Goal: Task Accomplishment & Management: Manage account settings

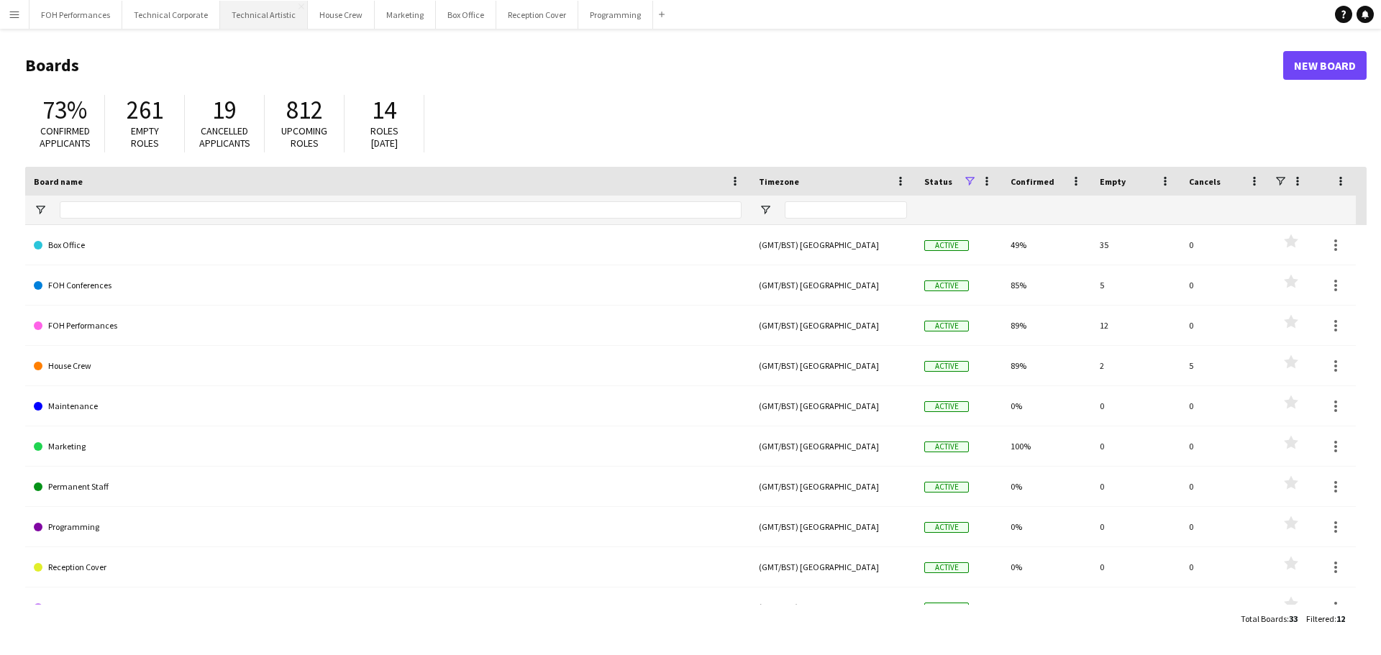
click at [270, 15] on button "Technical Artistic Close" at bounding box center [264, 15] width 88 height 28
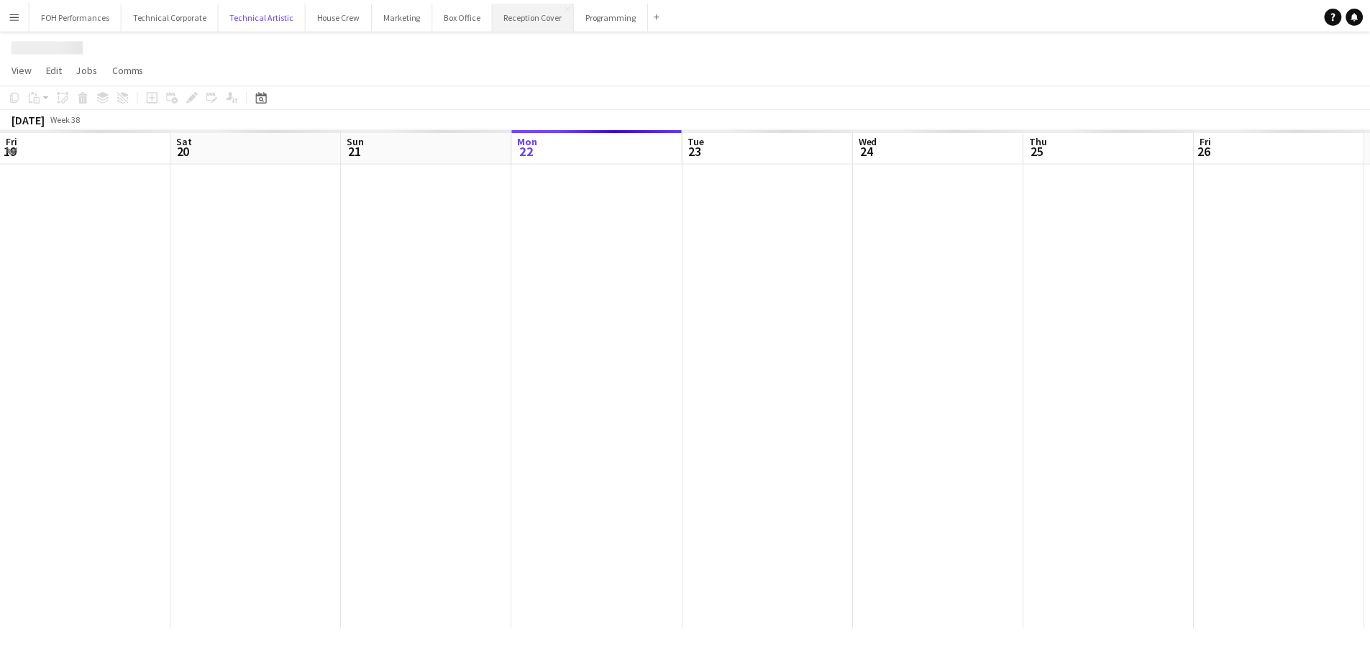
scroll to position [0, 344]
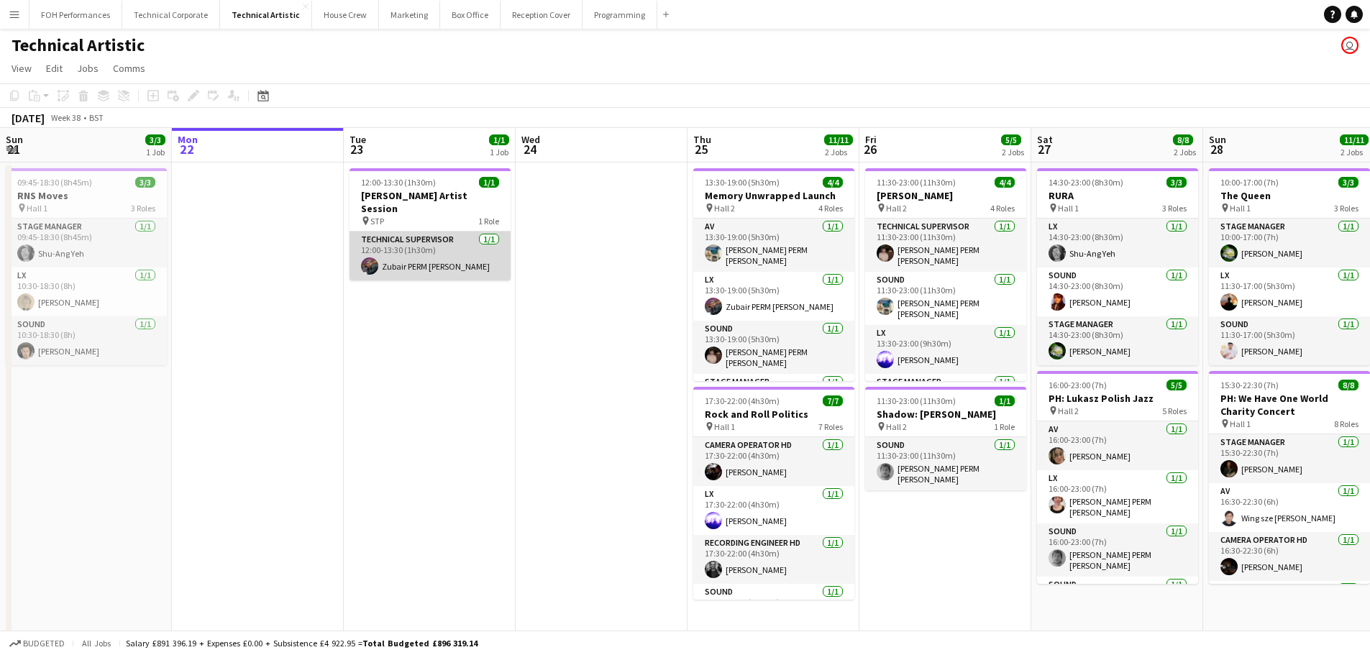
click at [439, 235] on app-card-role "Technical Supervisor [DATE] 12:00-13:30 (1h30m) Zubair PERM [PERSON_NAME]" at bounding box center [430, 256] width 161 height 49
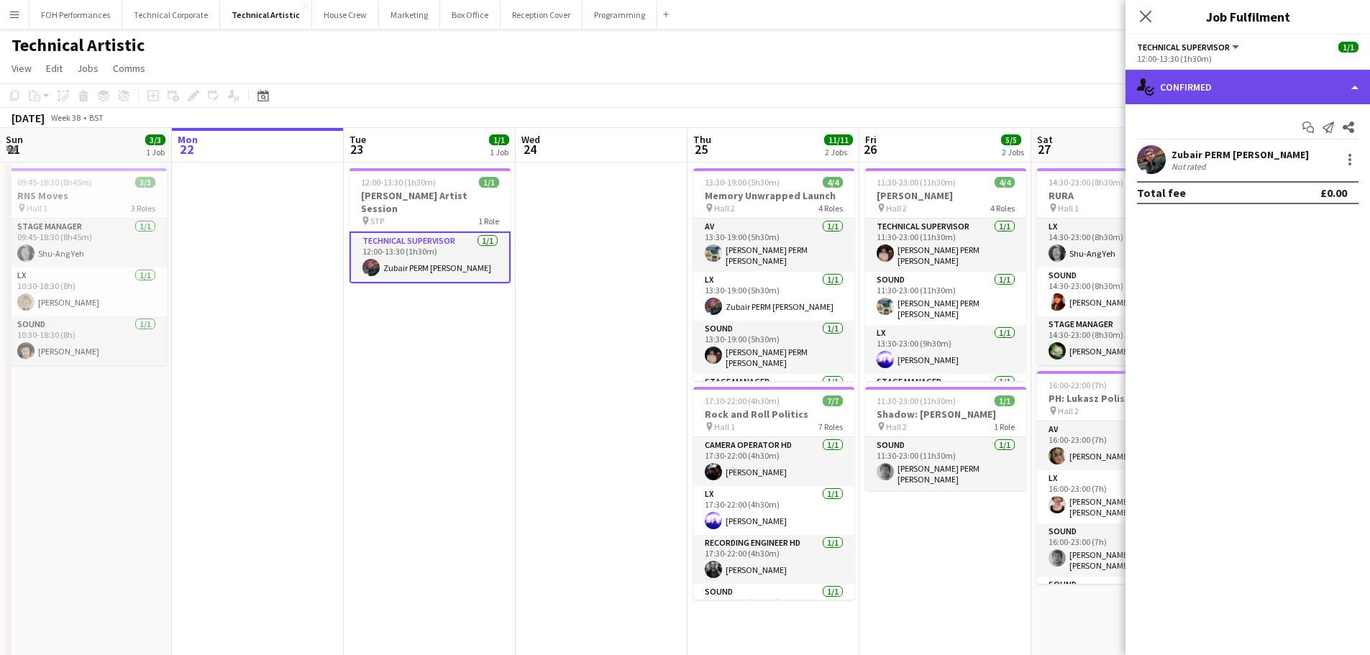
click at [1357, 83] on div "single-neutral-actions-check-2 Confirmed" at bounding box center [1248, 87] width 245 height 35
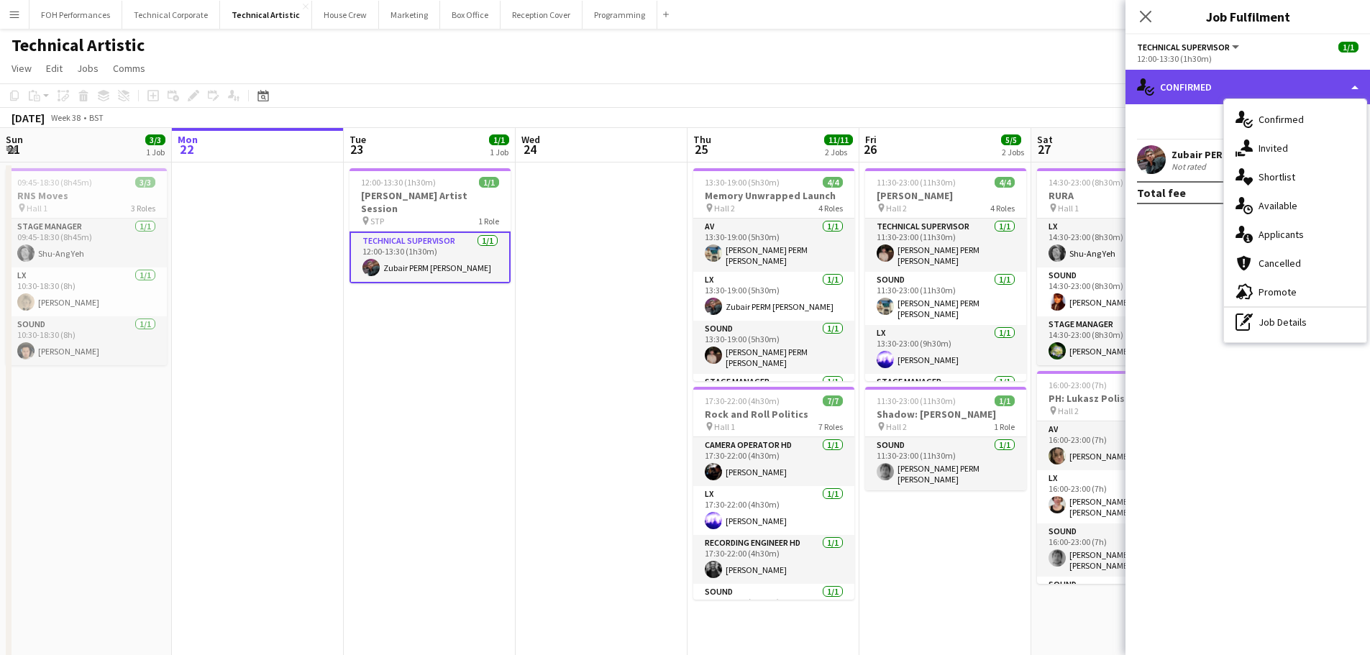
click at [1357, 83] on div "single-neutral-actions-check-2 Confirmed" at bounding box center [1248, 87] width 245 height 35
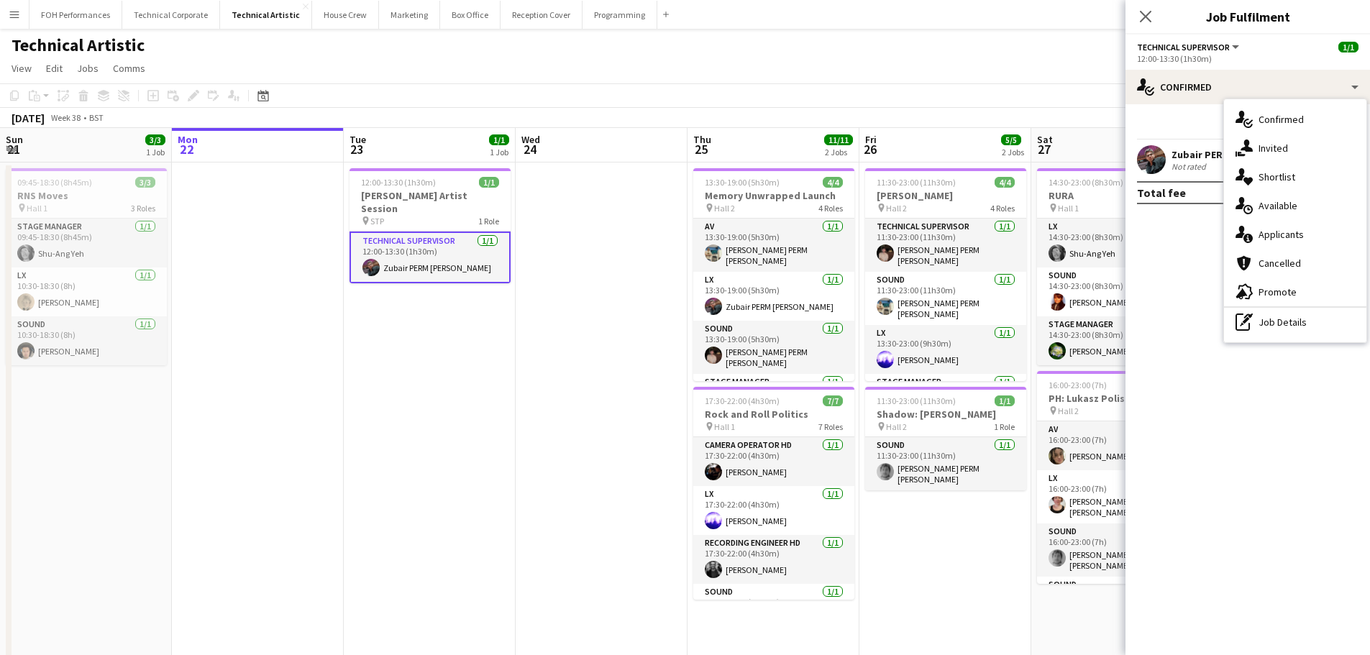
click at [1196, 367] on mat-expansion-panel "check Confirmed Start chat Send notification Share Zubair PERM [PERSON_NAME] No…" at bounding box center [1248, 379] width 245 height 551
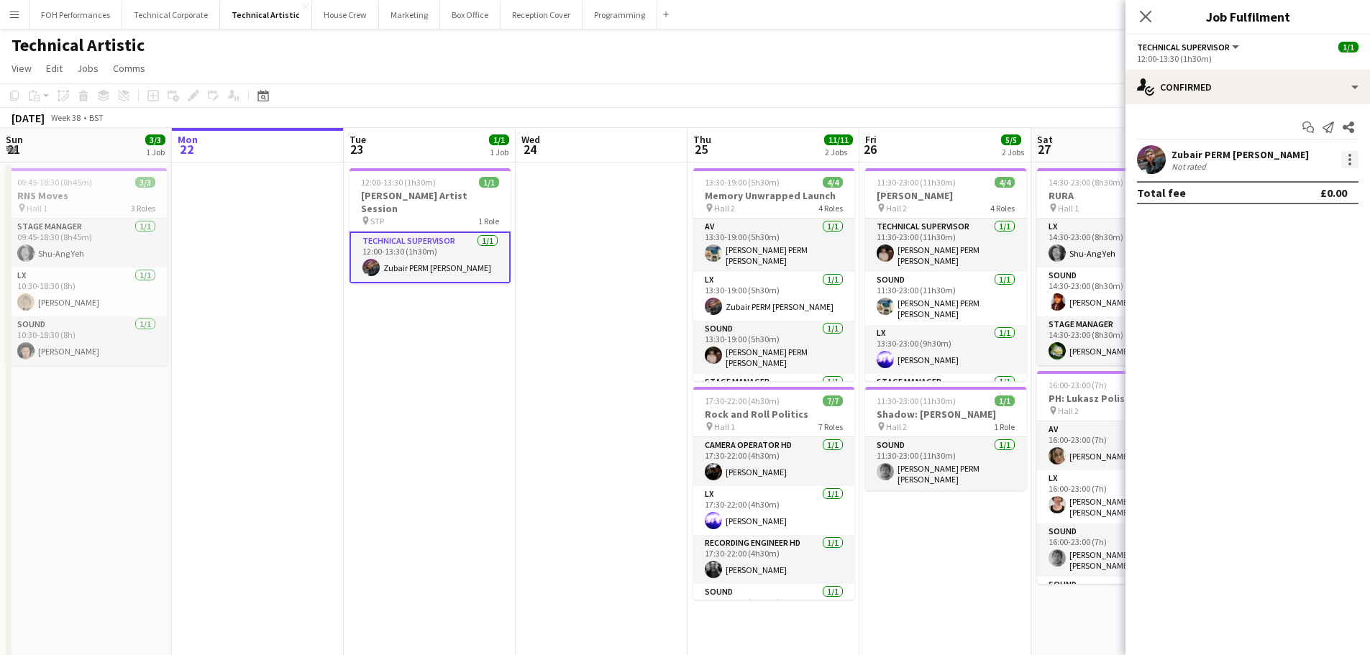
click at [1346, 160] on div at bounding box center [1349, 159] width 17 height 17
click at [1196, 284] on div at bounding box center [685, 327] width 1370 height 655
click at [299, 354] on app-date-cell at bounding box center [258, 508] width 172 height 690
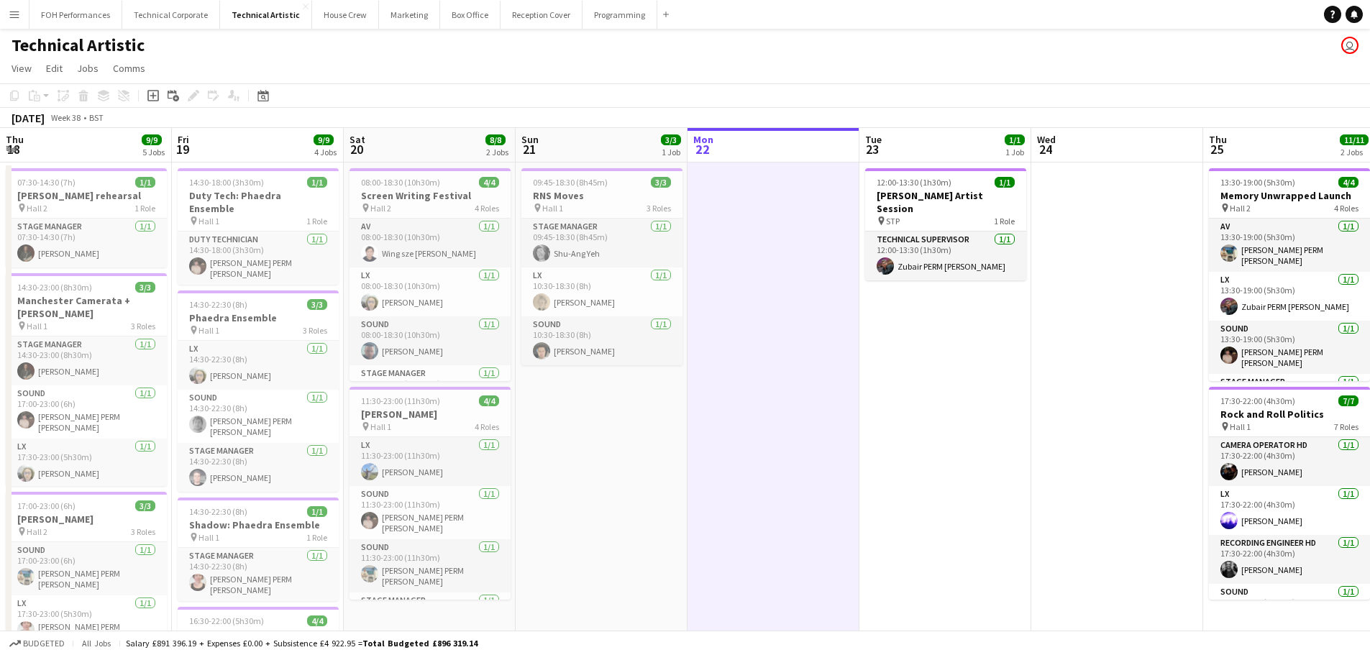
drag, startPoint x: 54, startPoint y: 421, endPoint x: 570, endPoint y: 429, distance: 515.8
click at [570, 429] on app-calendar-viewport "Tue 16 Wed 17 Thu 18 9/9 5 Jobs Fri 19 9/9 4 Jobs Sat 20 8/8 2 Jobs Sun 21 3/3 …" at bounding box center [685, 536] width 1370 height 816
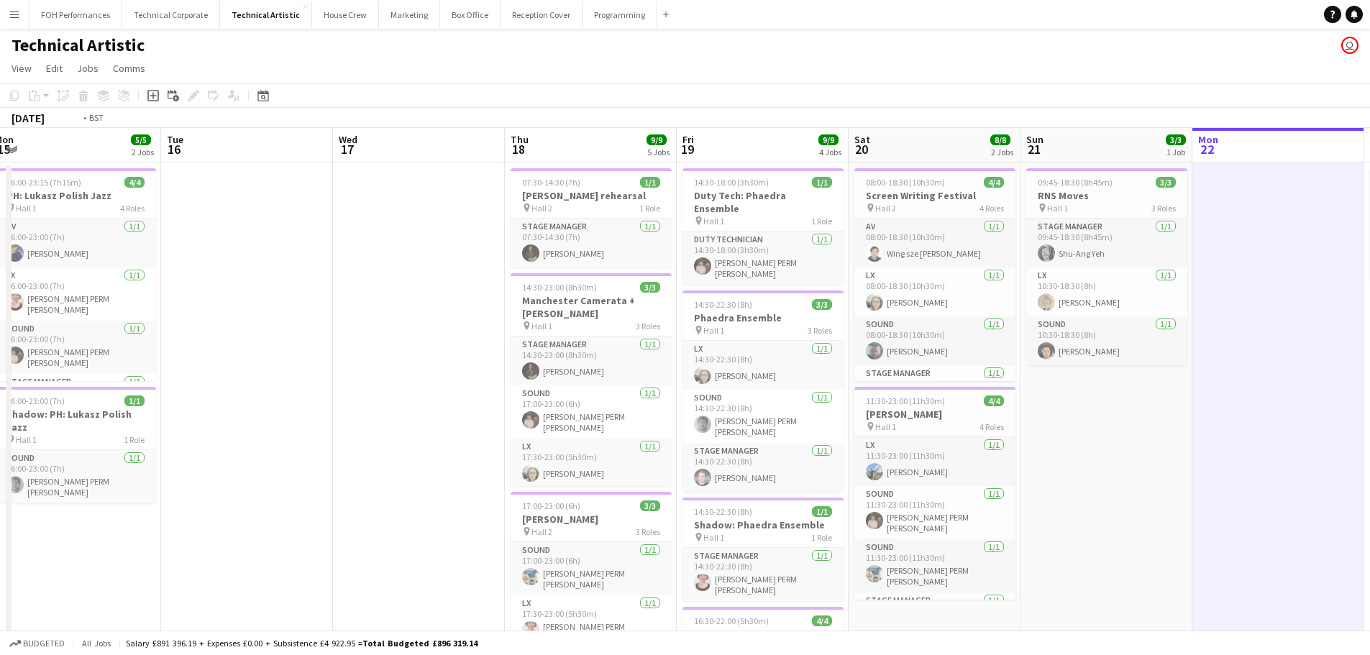
scroll to position [0, 324]
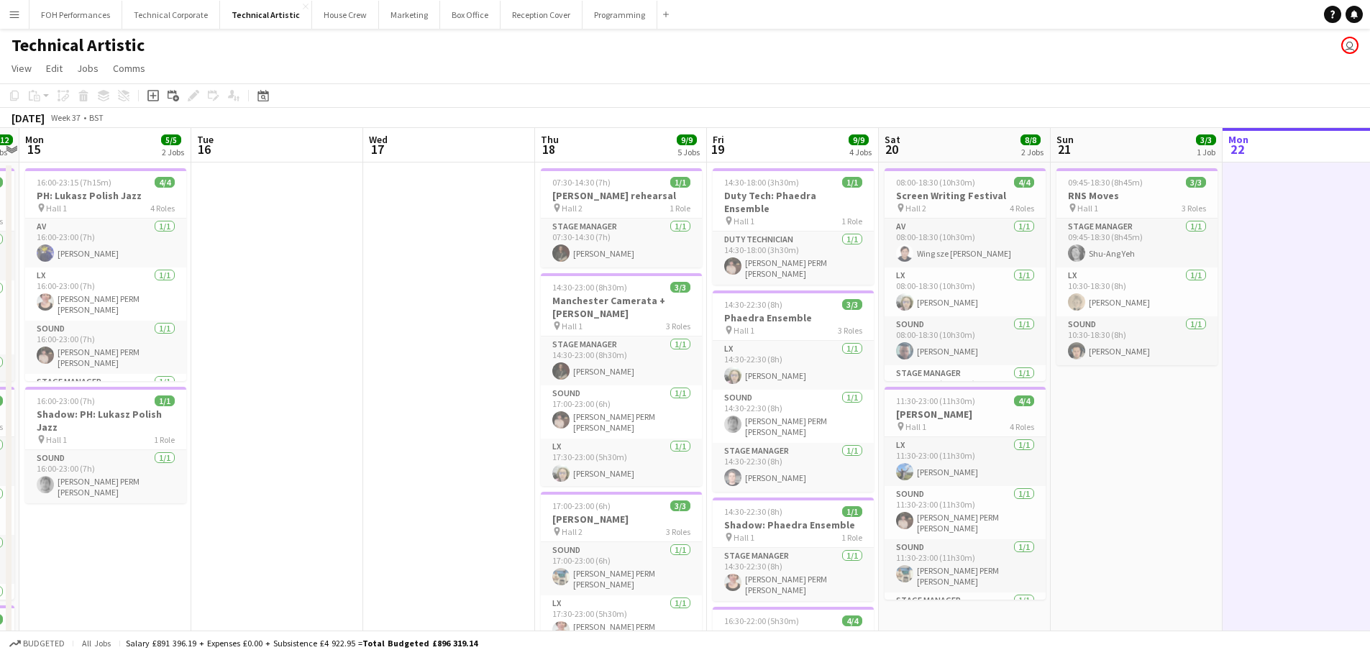
drag, startPoint x: 68, startPoint y: 440, endPoint x: 603, endPoint y: 444, distance: 535.1
click at [603, 444] on app-calendar-viewport "Sat 13 12/12 3 Jobs Sun 14 12/12 3 Jobs Mon 15 5/5 2 Jobs Tue 16 Wed 17 Thu 18 …" at bounding box center [685, 536] width 1370 height 816
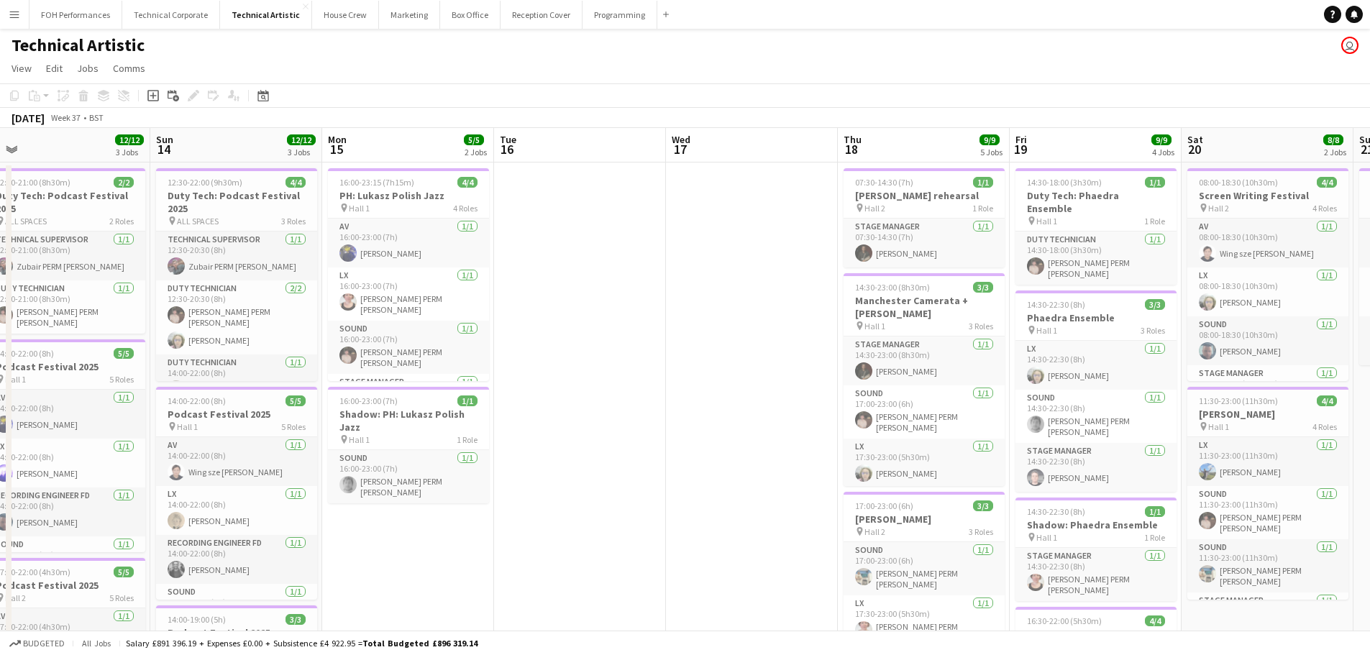
scroll to position [0, 365]
drag, startPoint x: 204, startPoint y: 516, endPoint x: 508, endPoint y: 509, distance: 303.6
click at [508, 509] on app-calendar-viewport "Thu 11 9/9 3 Jobs Fri 12 8/8 2 Jobs Sat 13 12/12 3 Jobs Sun 14 12/12 3 Jobs Mon…" at bounding box center [685, 536] width 1370 height 816
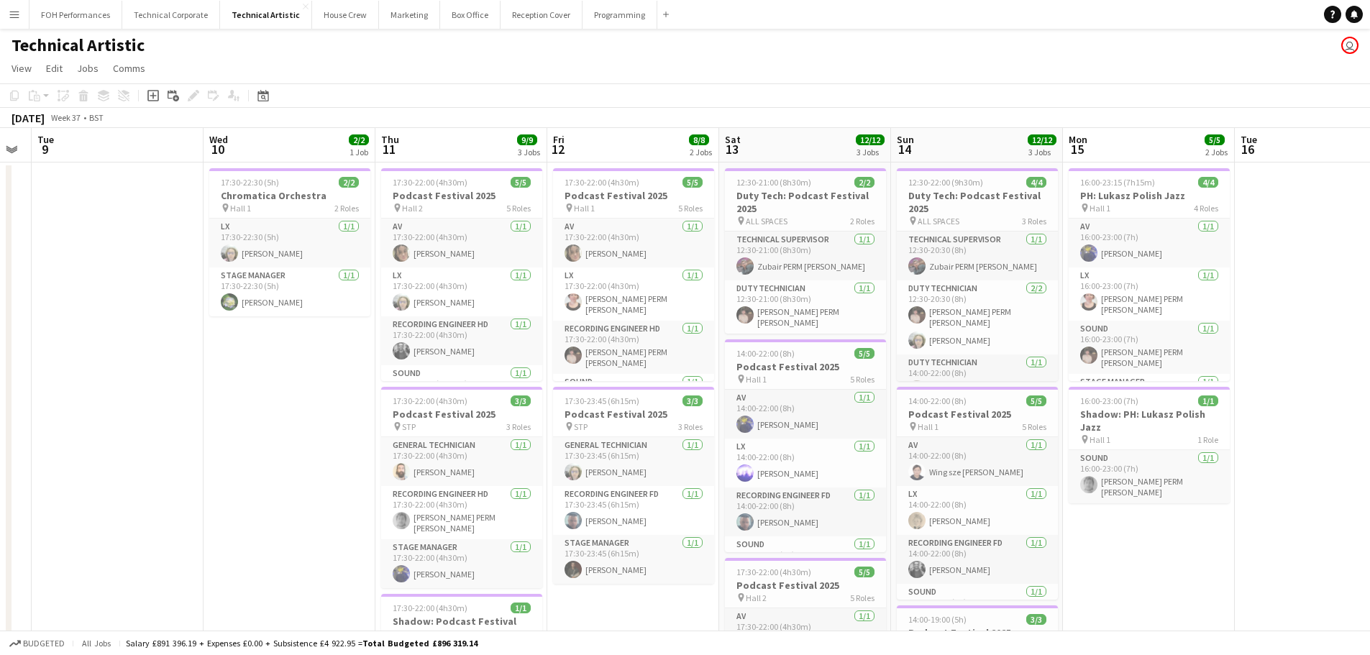
scroll to position [0, 309]
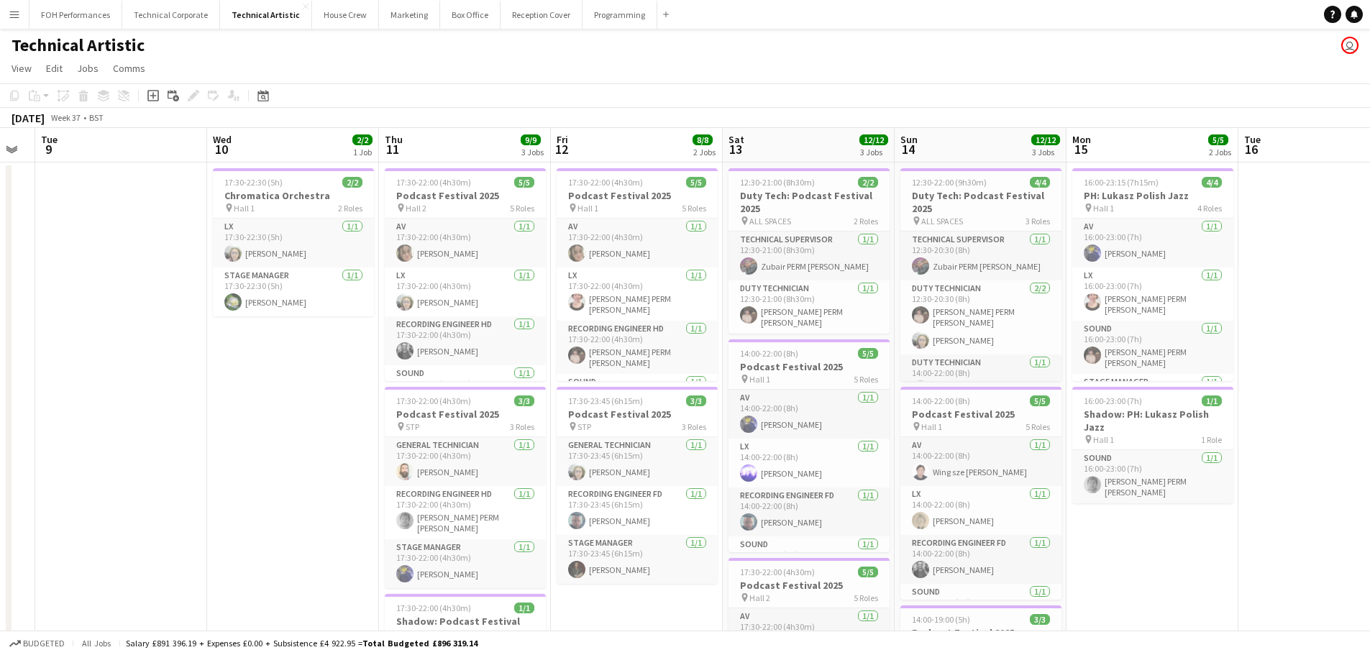
drag, startPoint x: 166, startPoint y: 390, endPoint x: 910, endPoint y: 398, distance: 743.8
click at [910, 398] on app-calendar-viewport "Sun 7 21/21 4 Jobs Mon 8 Tue 9 Wed 10 2/2 1 Job Thu 11 9/9 3 Jobs Fri 12 8/8 2 …" at bounding box center [685, 595] width 1370 height 934
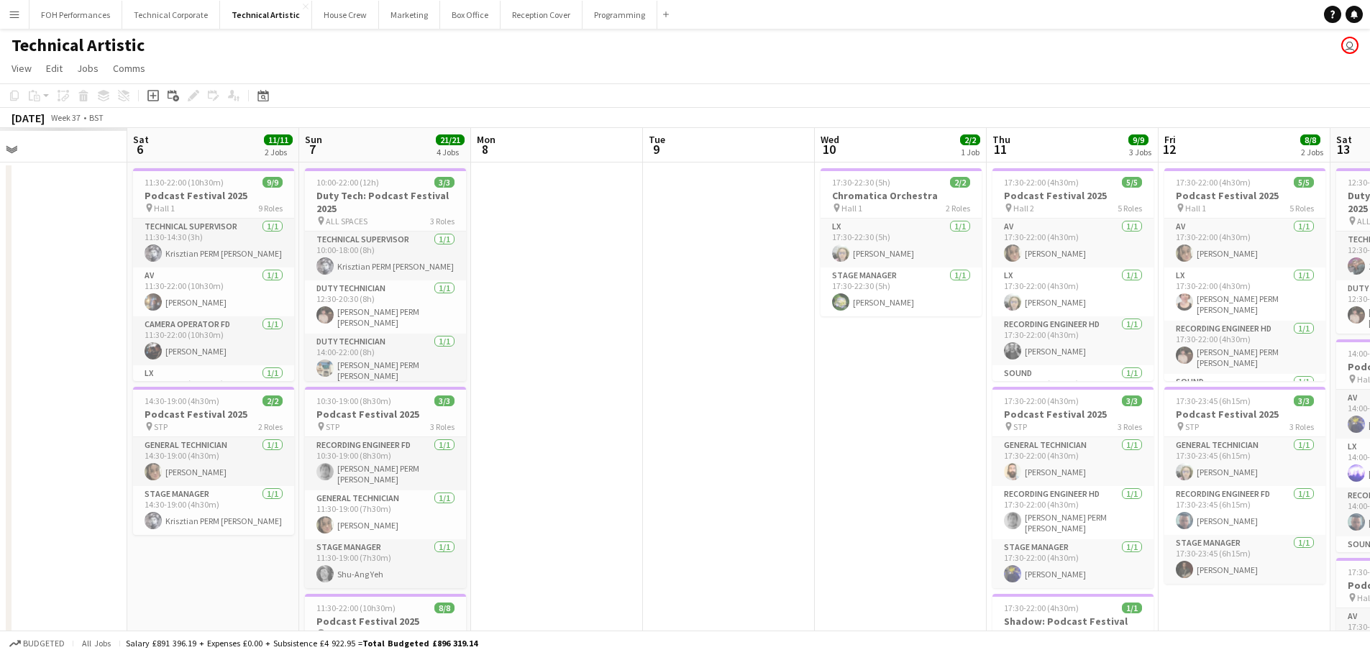
scroll to position [0, 421]
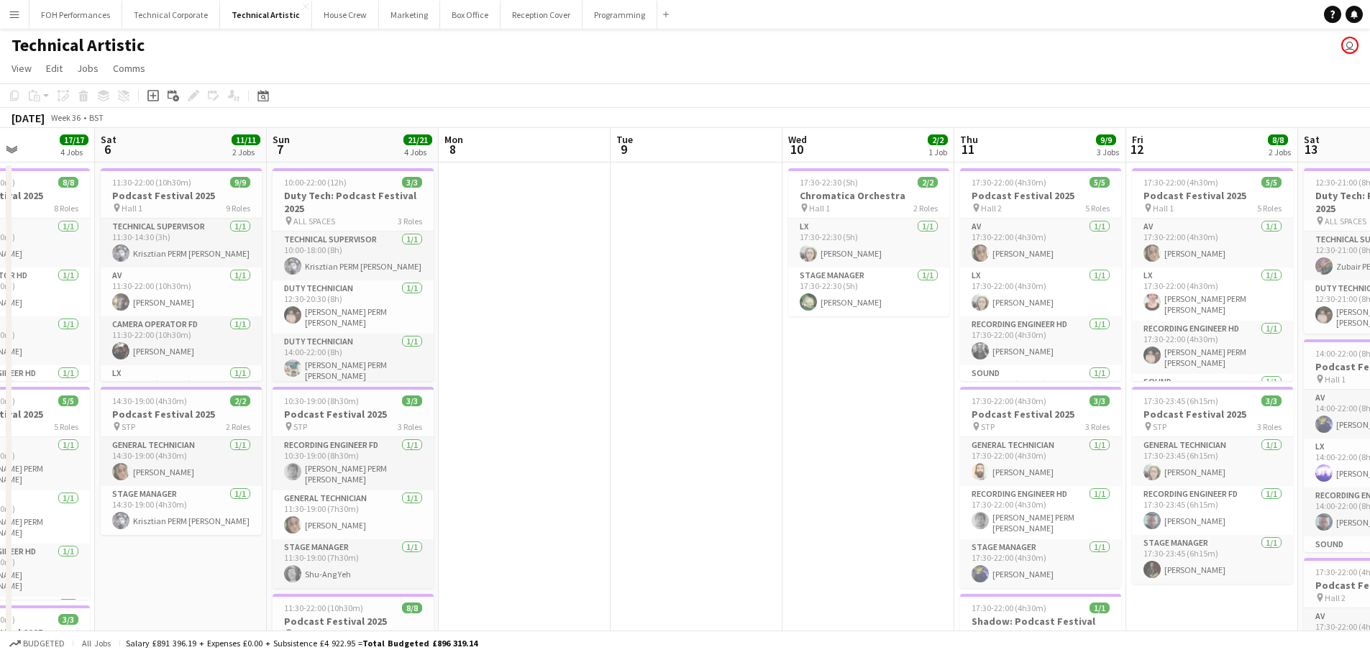
drag, startPoint x: 160, startPoint y: 424, endPoint x: 735, endPoint y: 407, distance: 575.6
click at [735, 407] on app-calendar-viewport "Wed 3 Thu 4 11/11 3 Jobs Fri 5 17/17 4 Jobs Sat 6 11/11 2 Jobs Sun 7 21/21 4 Jo…" at bounding box center [685, 595] width 1370 height 934
click at [242, 447] on app-card-role "General Technician [DATE] 14:30-19:00 (4h30m) [PERSON_NAME]" at bounding box center [181, 461] width 161 height 49
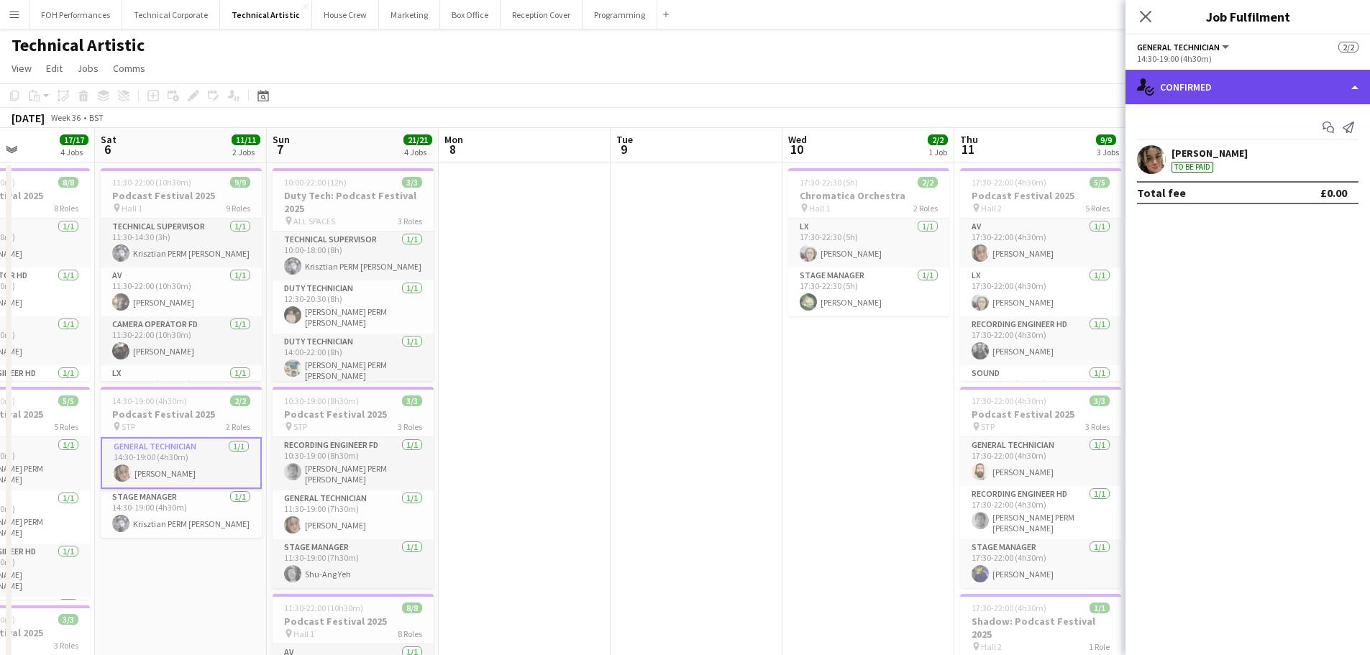
click at [1358, 84] on div "single-neutral-actions-check-2 Confirmed" at bounding box center [1248, 87] width 245 height 35
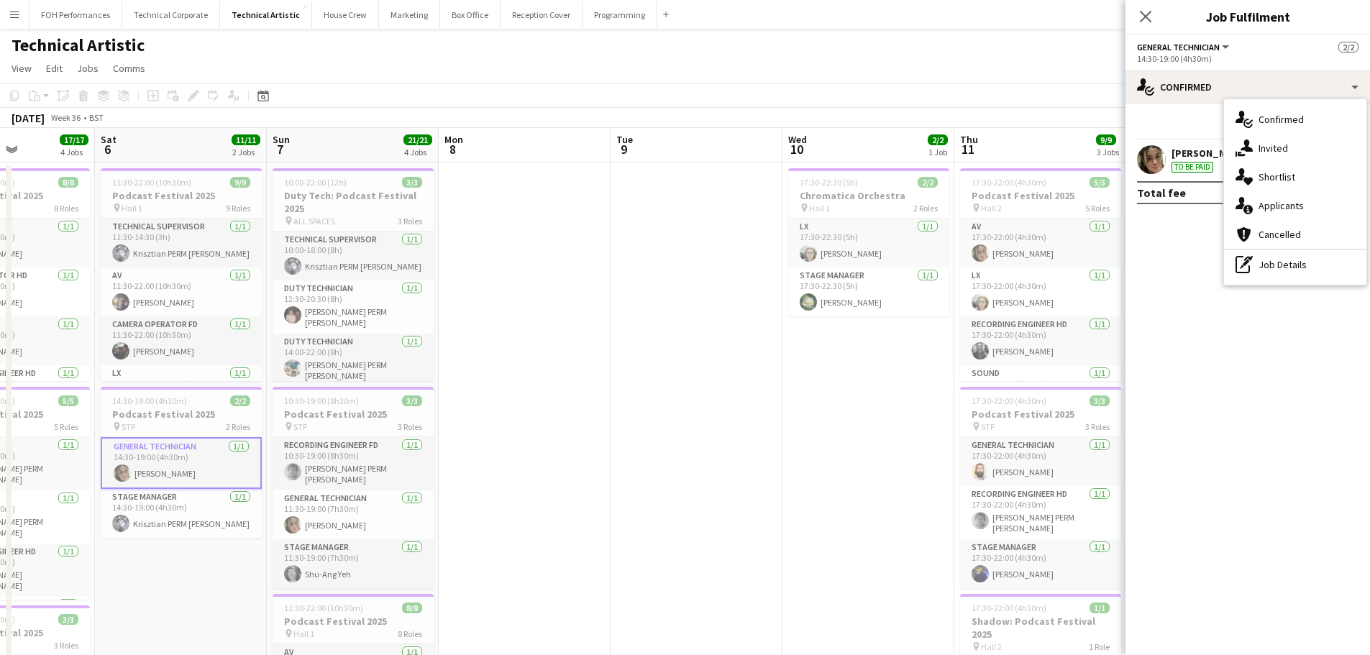
click at [1195, 354] on mat-expansion-panel "check Confirmed Start chat Send notification [PERSON_NAME] To be paid Total fee…" at bounding box center [1248, 379] width 245 height 551
click at [1325, 188] on div "£0.00" at bounding box center [1334, 193] width 27 height 14
click at [1162, 193] on div "Total fee" at bounding box center [1161, 193] width 49 height 14
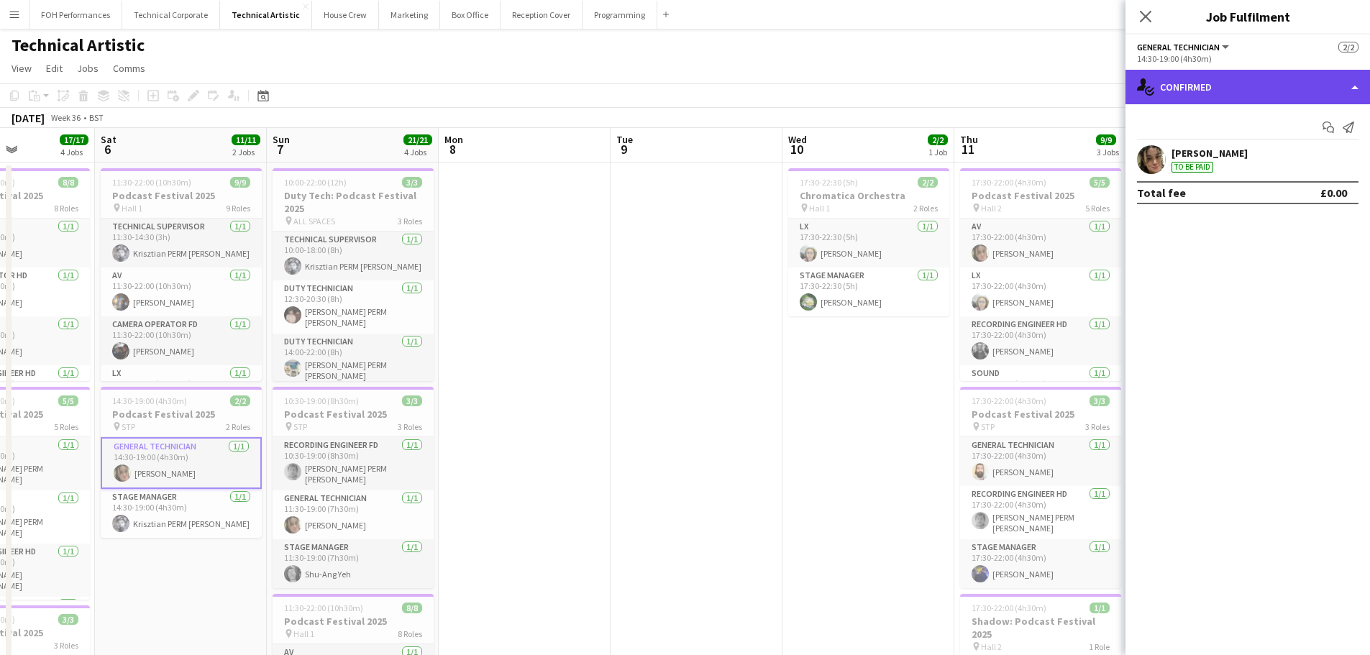
click at [1190, 83] on div "single-neutral-actions-check-2 Confirmed" at bounding box center [1248, 87] width 245 height 35
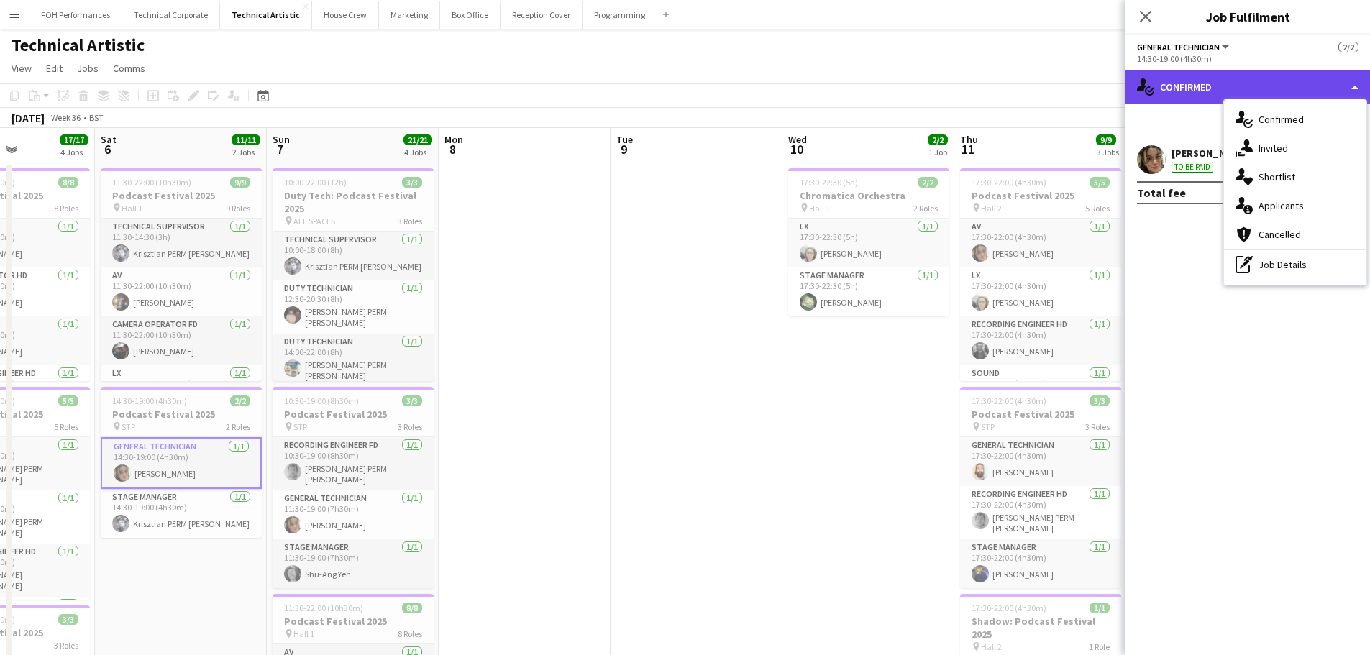
click at [1190, 83] on div "single-neutral-actions-check-2 Confirmed" at bounding box center [1248, 87] width 245 height 35
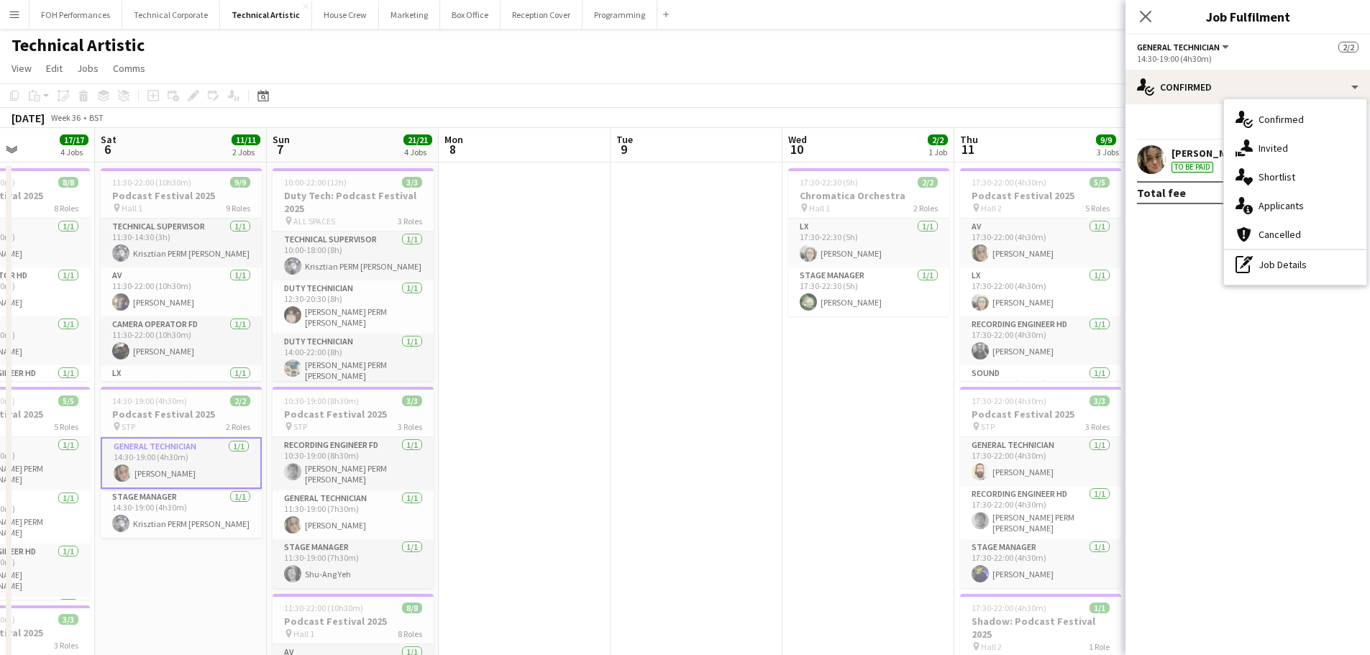
click at [1164, 280] on mat-expansion-panel "check Confirmed Start chat Send notification [PERSON_NAME] To be paid Total fee…" at bounding box center [1248, 379] width 245 height 551
